Goal: Task Accomplishment & Management: Use online tool/utility

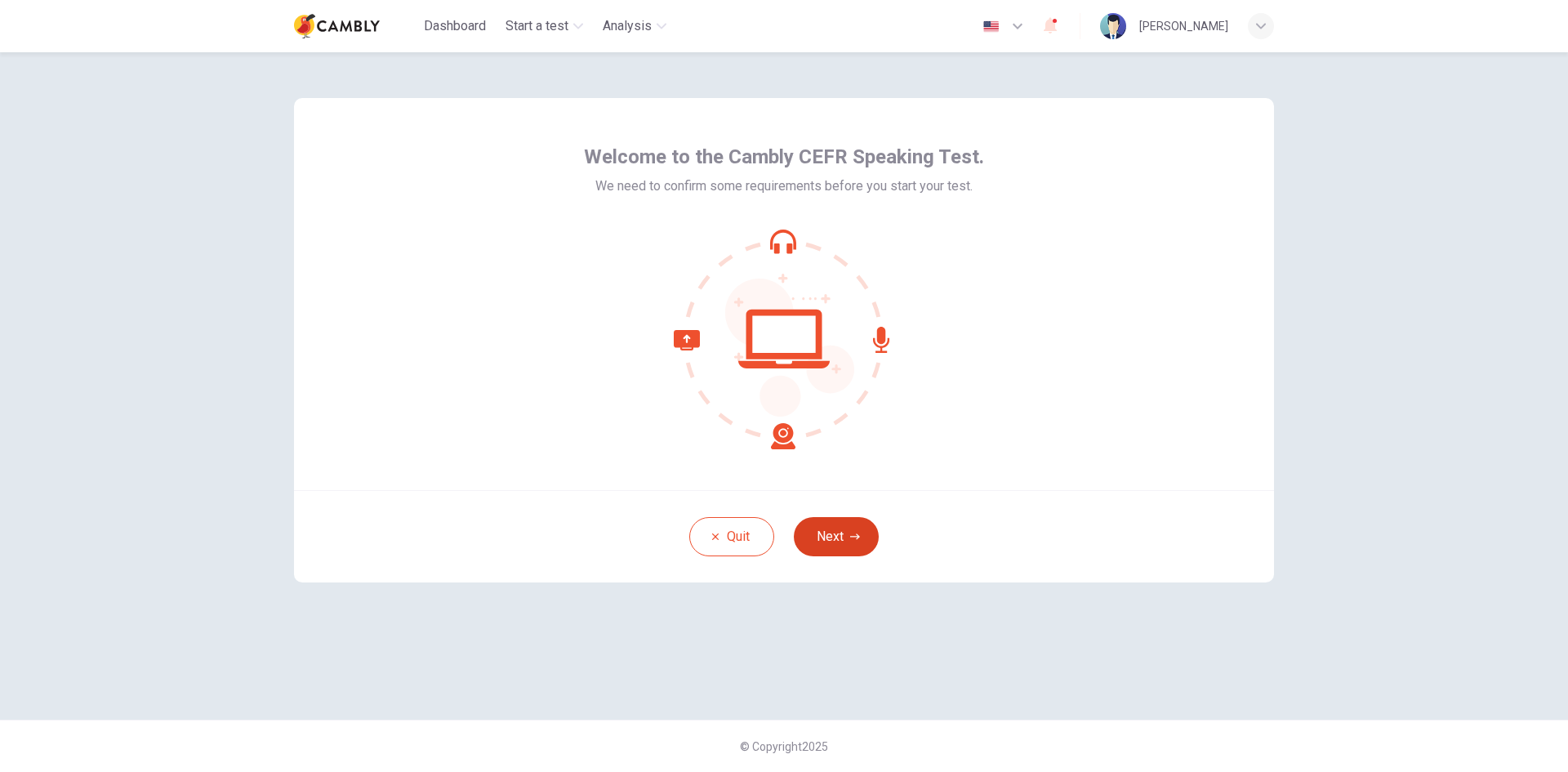
click at [851, 538] on icon "button" at bounding box center [855, 537] width 10 height 10
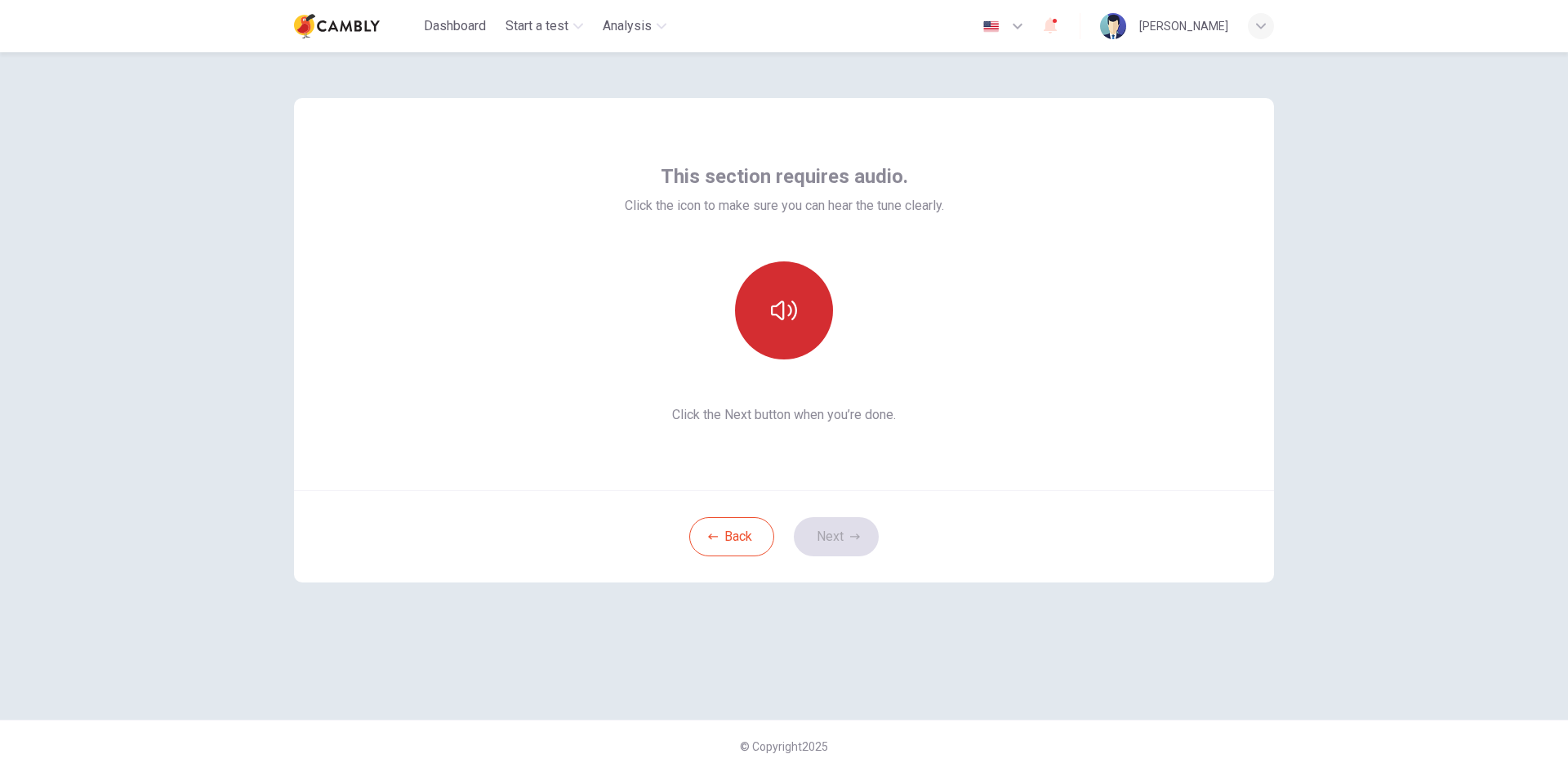
click at [810, 321] on button "button" at bounding box center [784, 310] width 98 height 98
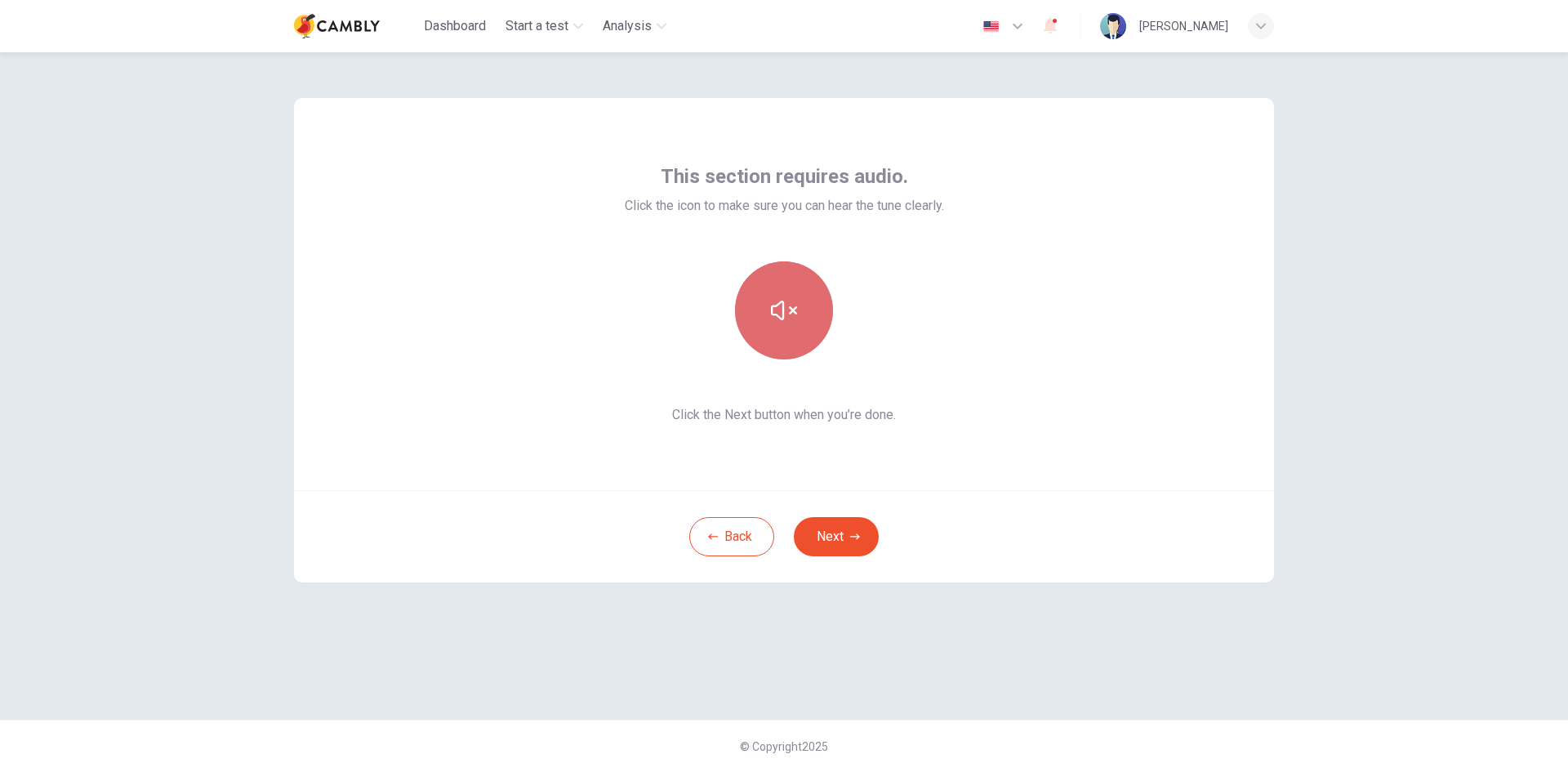
click at [810, 321] on button "button" at bounding box center [784, 310] width 98 height 98
click at [837, 542] on button "Next" at bounding box center [836, 537] width 85 height 39
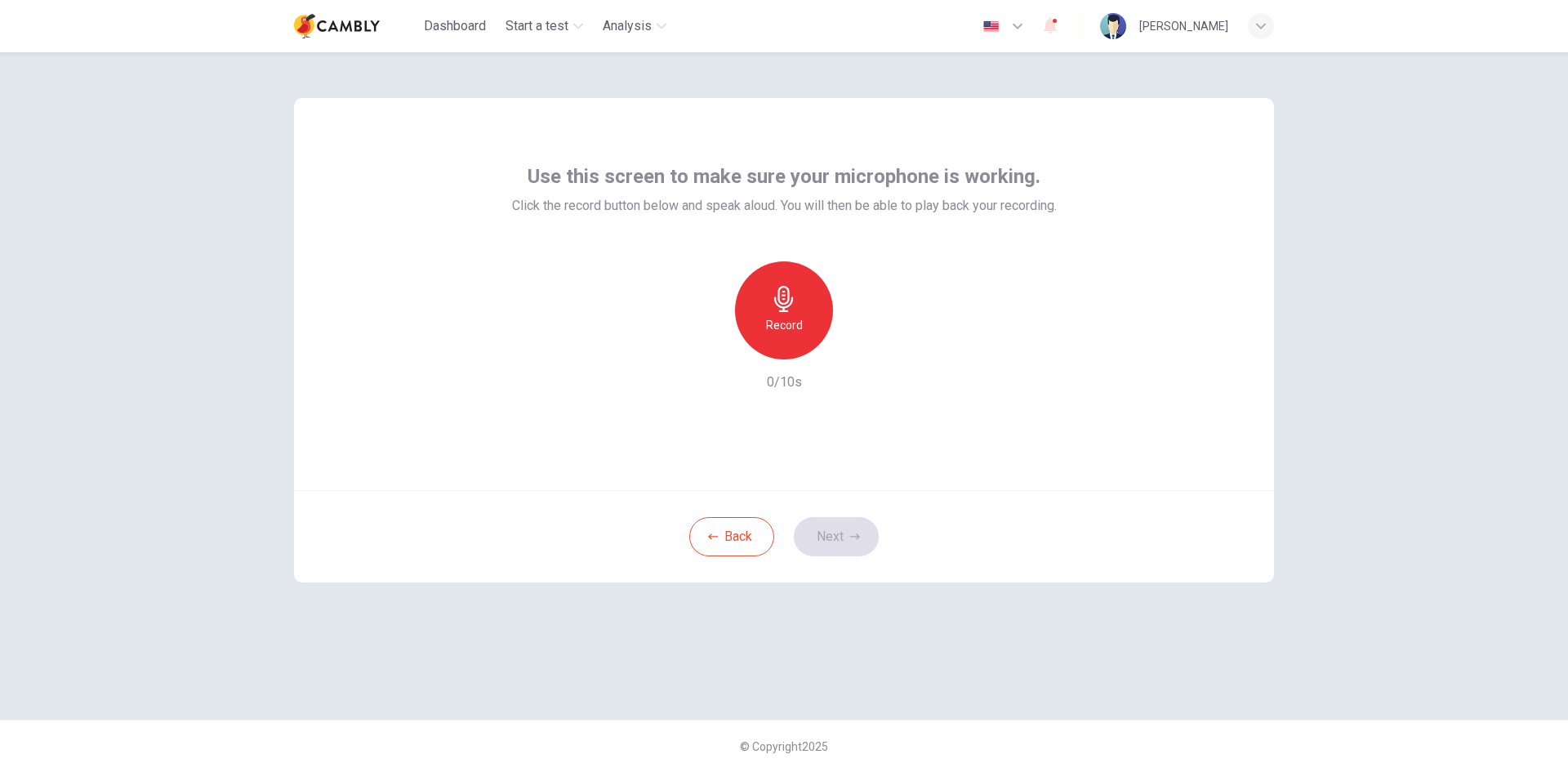
click at [813, 306] on div "Record" at bounding box center [784, 310] width 98 height 98
click at [849, 351] on div "button" at bounding box center [859, 346] width 26 height 26
click at [712, 353] on icon "button" at bounding box center [709, 346] width 15 height 15
click at [834, 544] on button "Next" at bounding box center [836, 537] width 85 height 39
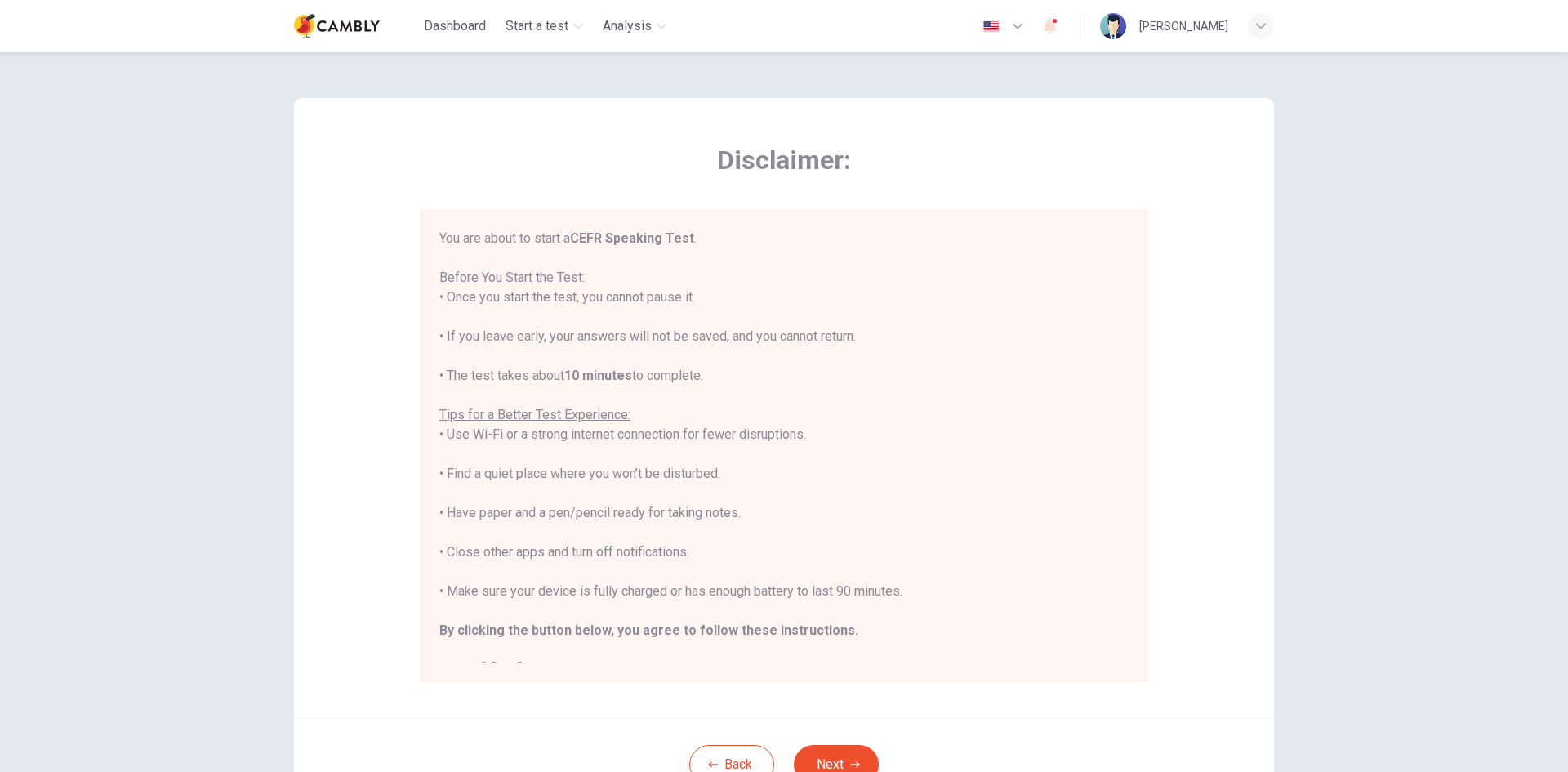
scroll to position [19, 0]
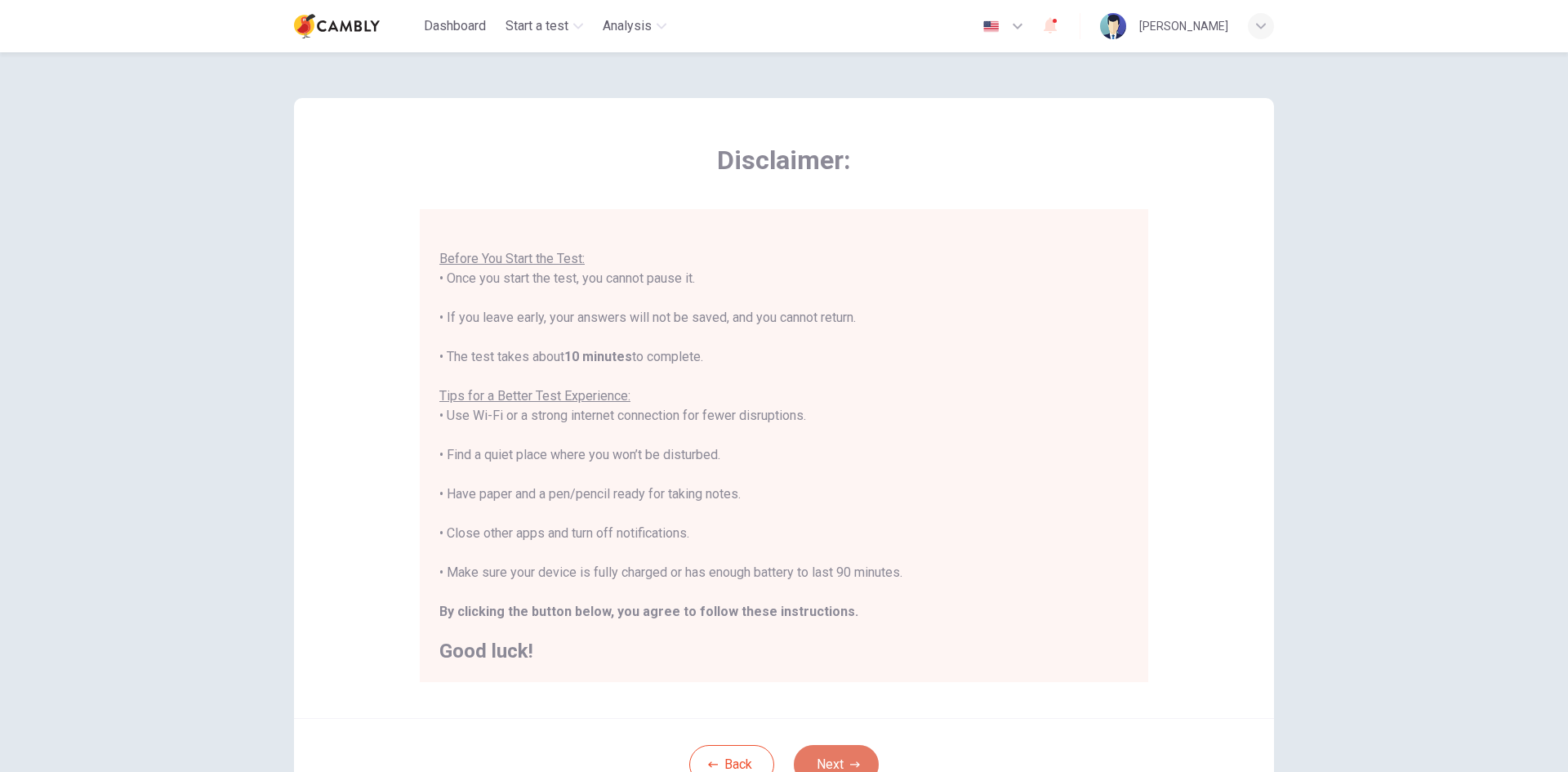
click at [840, 747] on button "Next" at bounding box center [836, 765] width 85 height 39
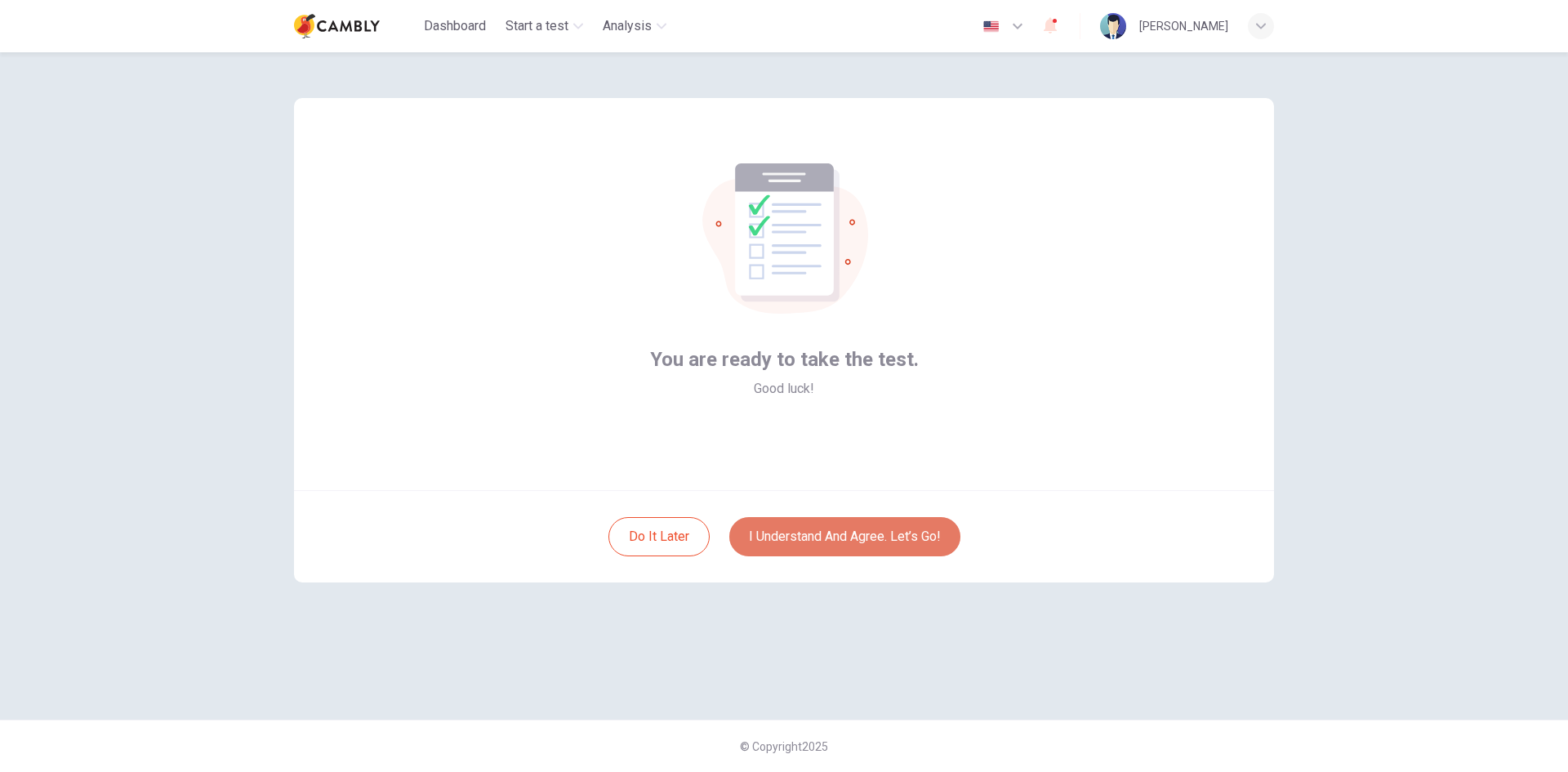
click at [876, 529] on button "I understand and agree. Let’s go!" at bounding box center [845, 537] width 231 height 39
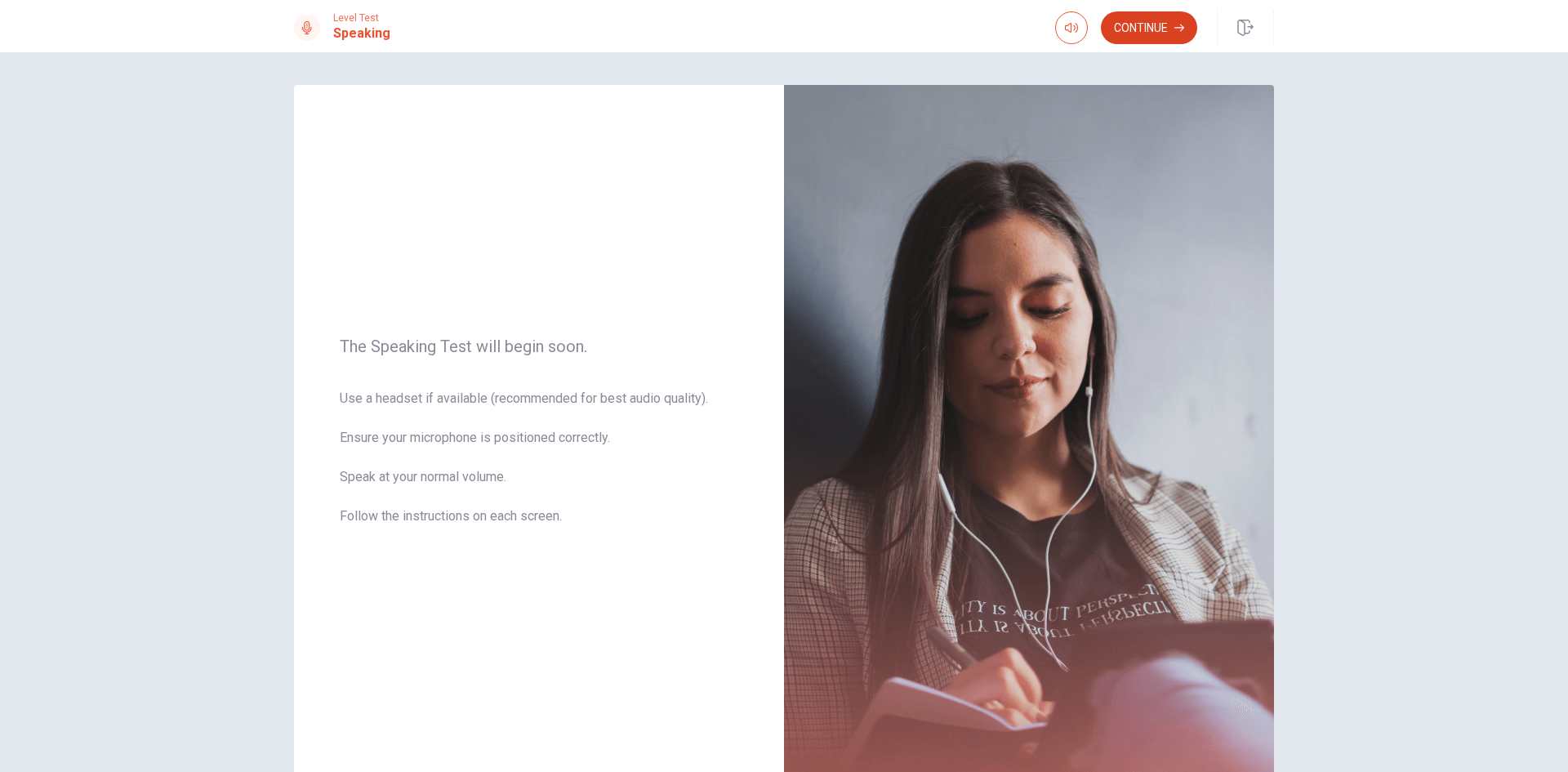
click at [1138, 31] on button "Continue" at bounding box center [1149, 28] width 97 height 33
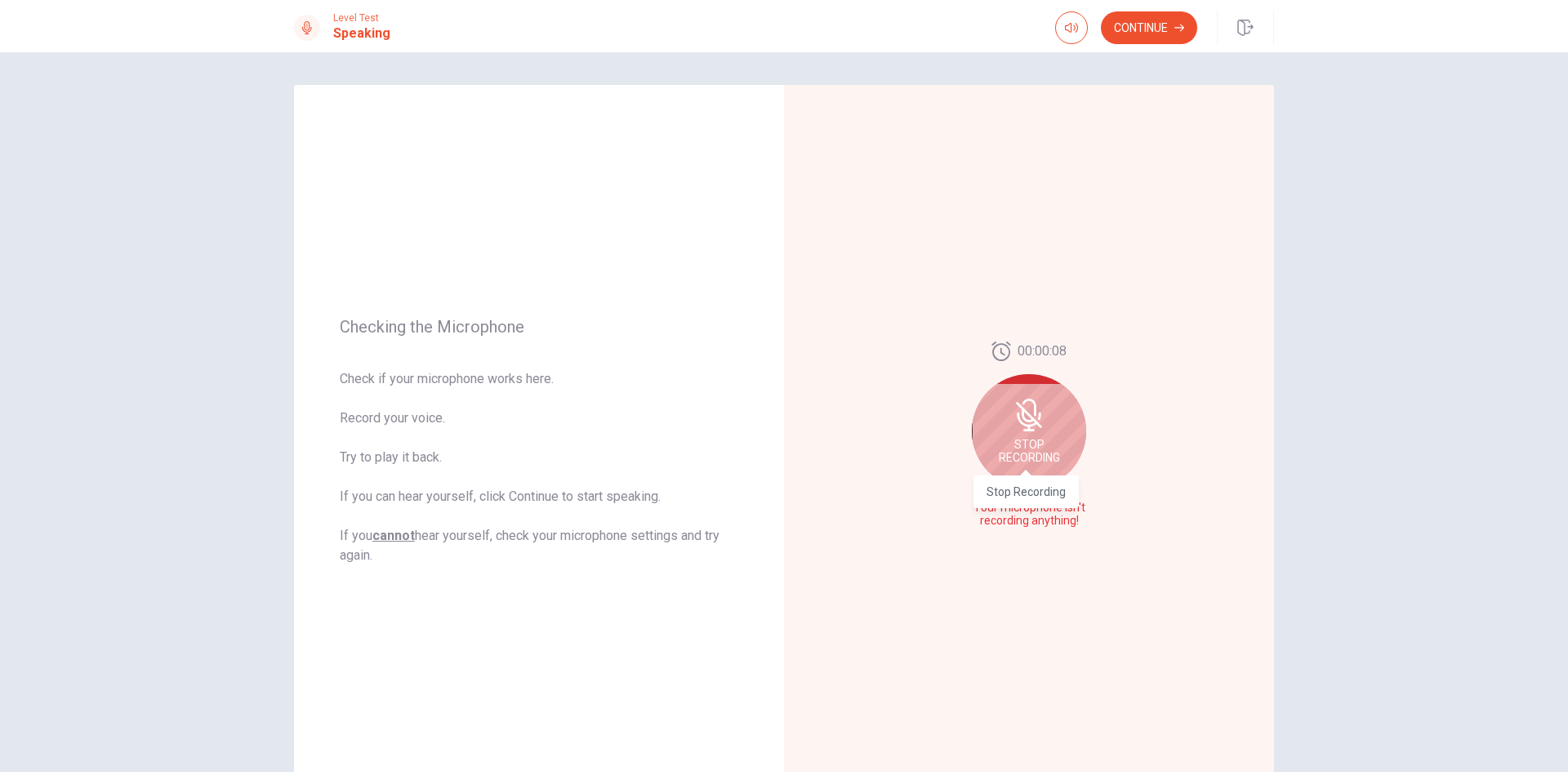
click at [1025, 445] on span "Stop Recording" at bounding box center [1029, 451] width 61 height 26
click at [1043, 457] on div at bounding box center [1029, 440] width 115 height 115
click at [1000, 521] on button "Record Again" at bounding box center [1011, 521] width 23 height 23
click at [1037, 456] on div "Stop Recording" at bounding box center [1029, 451] width 115 height 115
click at [1042, 525] on icon "Play Audio" at bounding box center [1047, 521] width 10 height 10
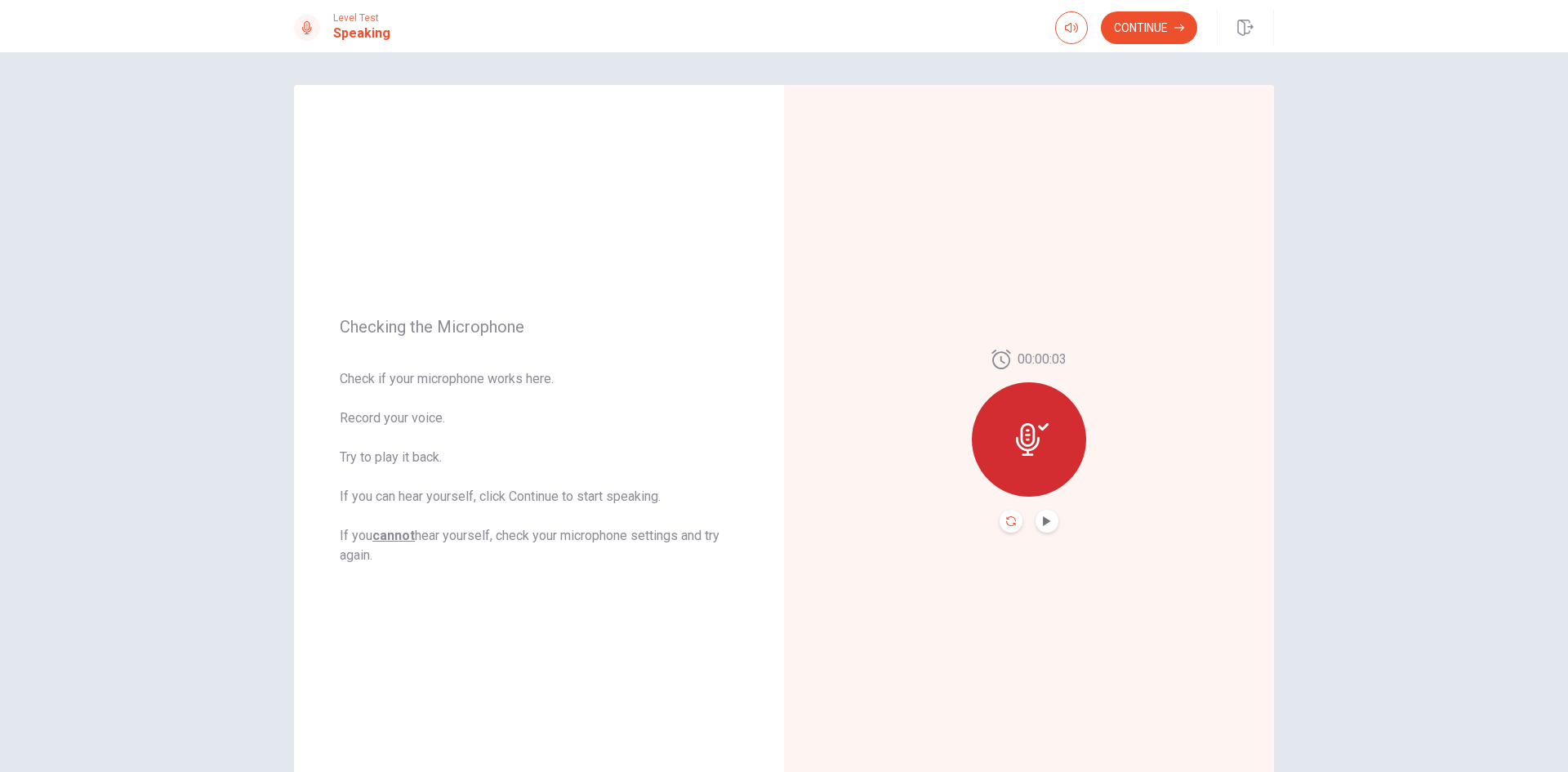
click at [1006, 522] on icon "Record Again" at bounding box center [1011, 521] width 10 height 10
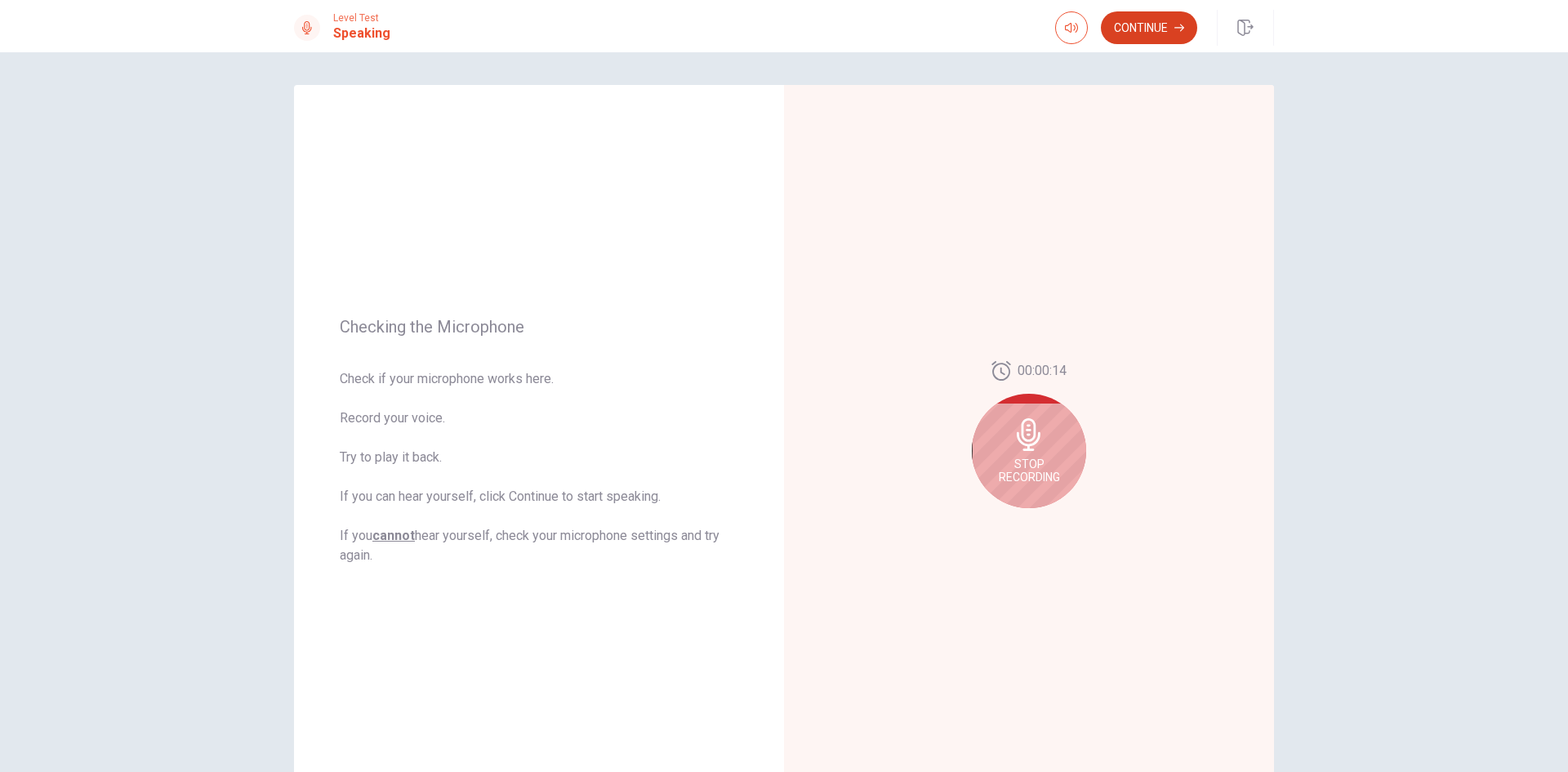
click at [1155, 25] on button "Continue" at bounding box center [1149, 28] width 97 height 33
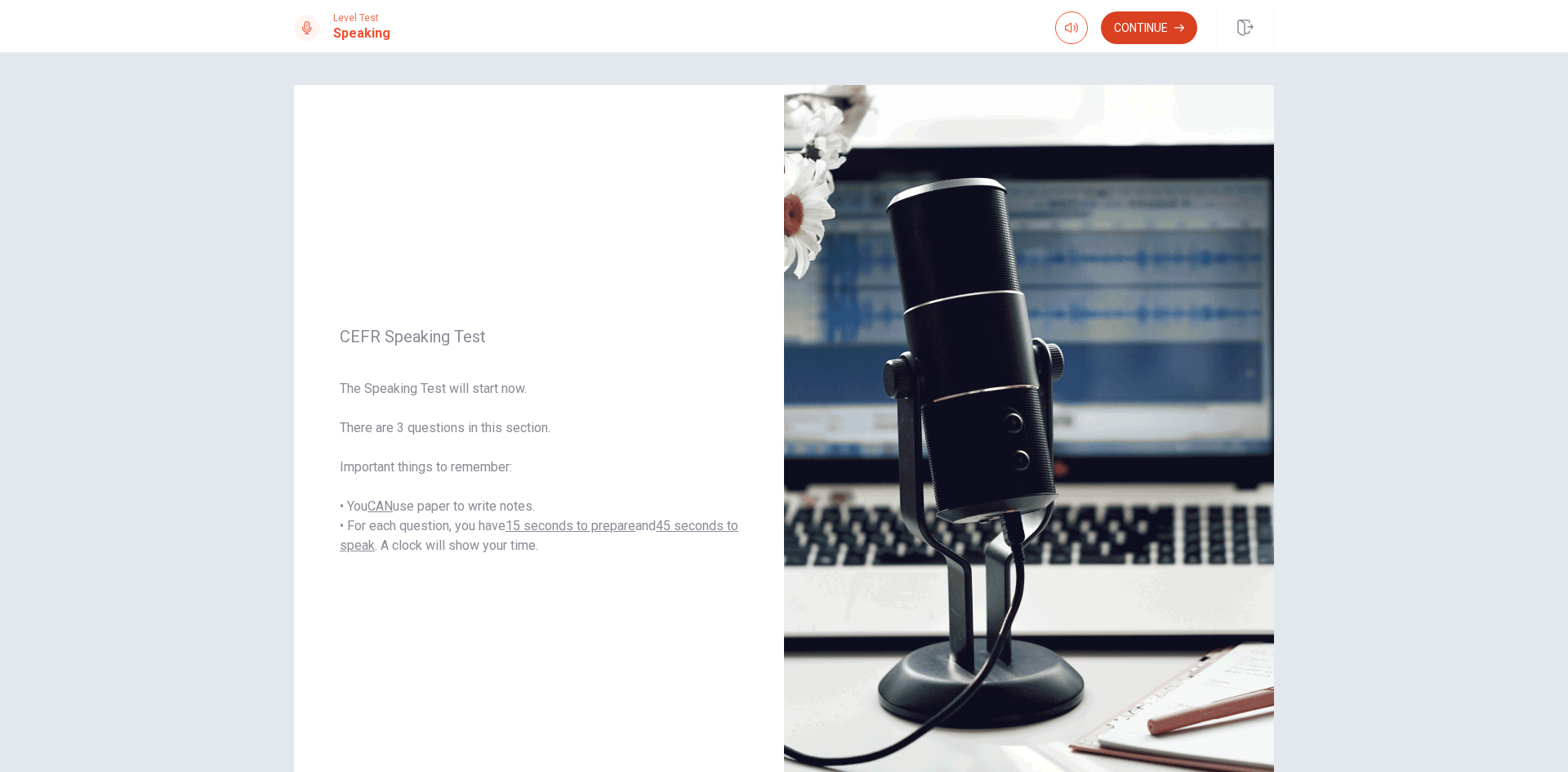
click at [1153, 30] on button "Continue" at bounding box center [1149, 28] width 97 height 33
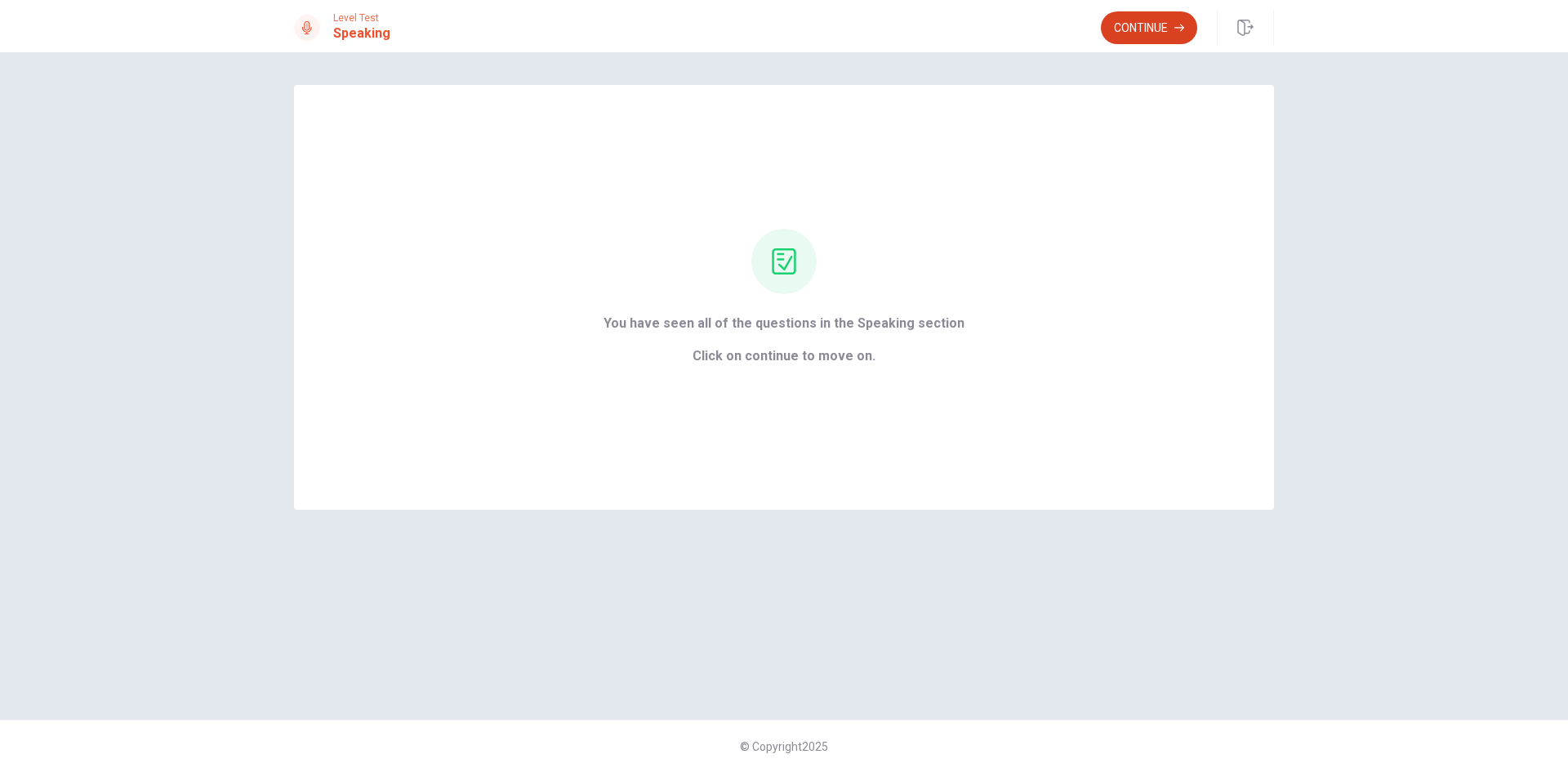
click at [1143, 25] on button "Continue" at bounding box center [1149, 28] width 97 height 33
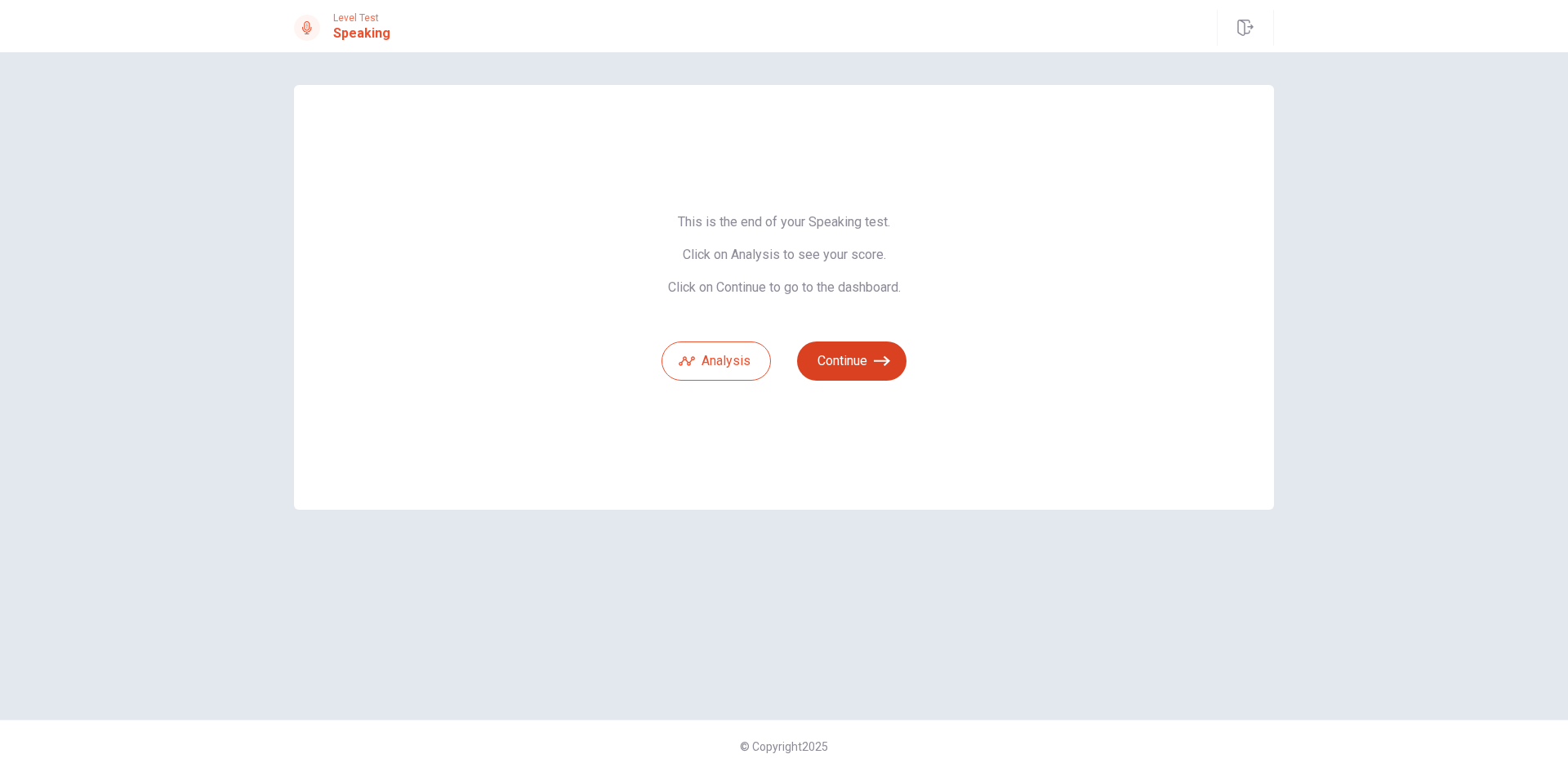
click at [846, 359] on button "Continue" at bounding box center [852, 361] width 110 height 39
